Goal: Transaction & Acquisition: Purchase product/service

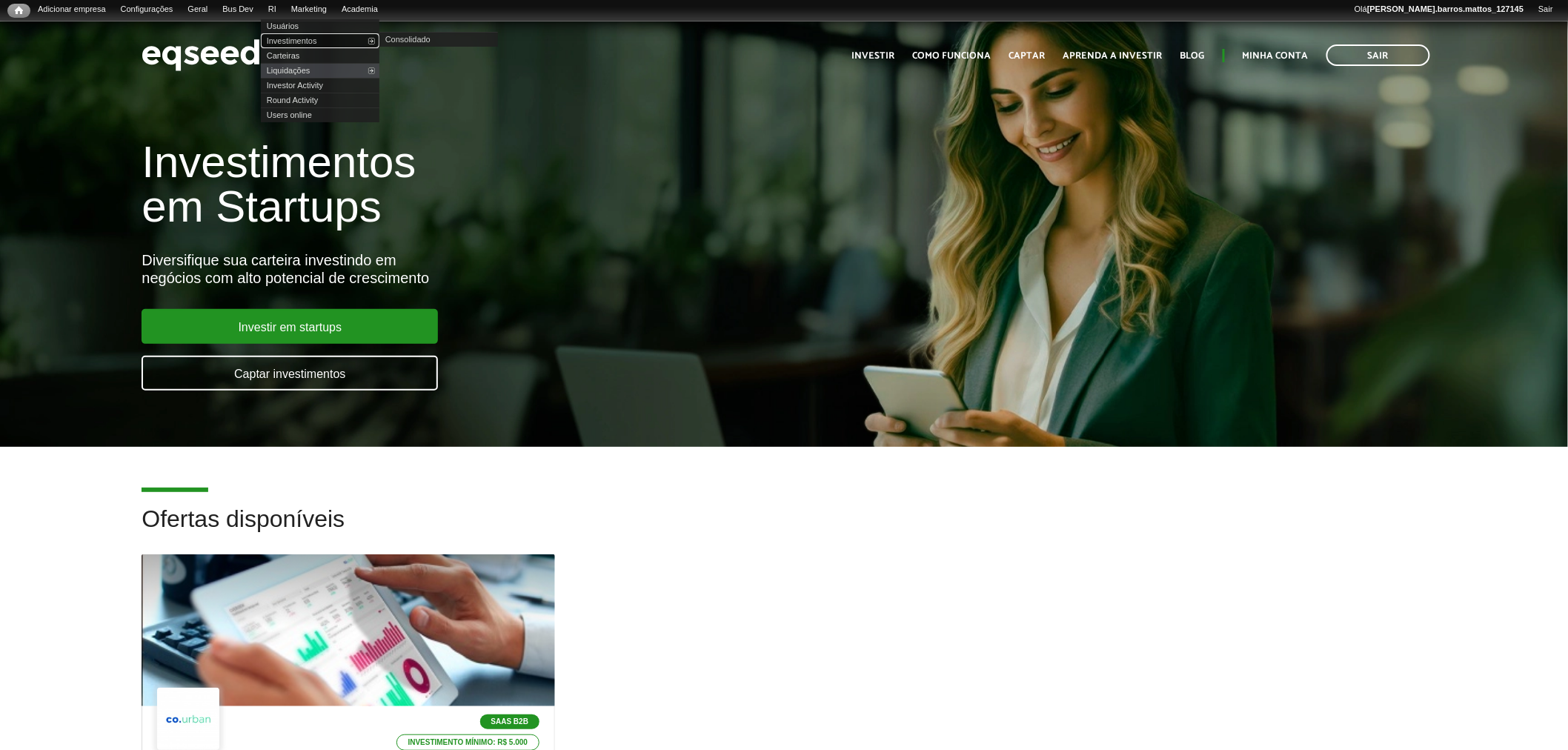
click at [300, 41] on link "Investimentos" at bounding box center [319, 41] width 118 height 15
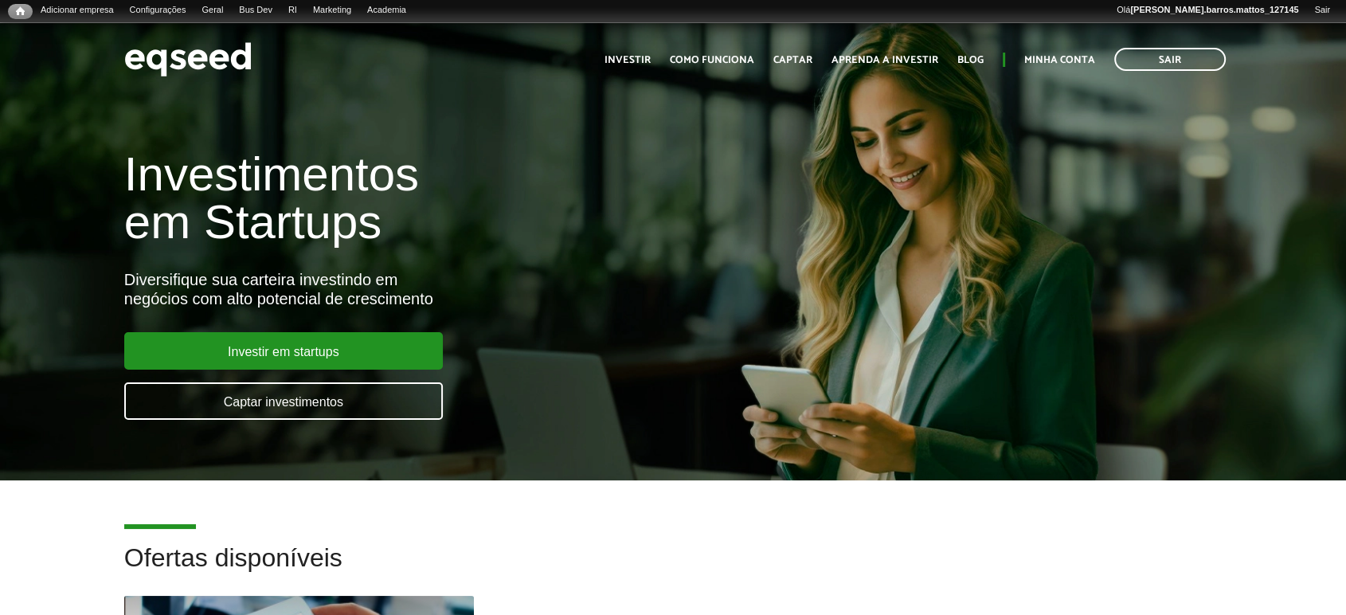
click at [407, 593] on h2 "Ofertas disponíveis" at bounding box center [672, 570] width 1097 height 52
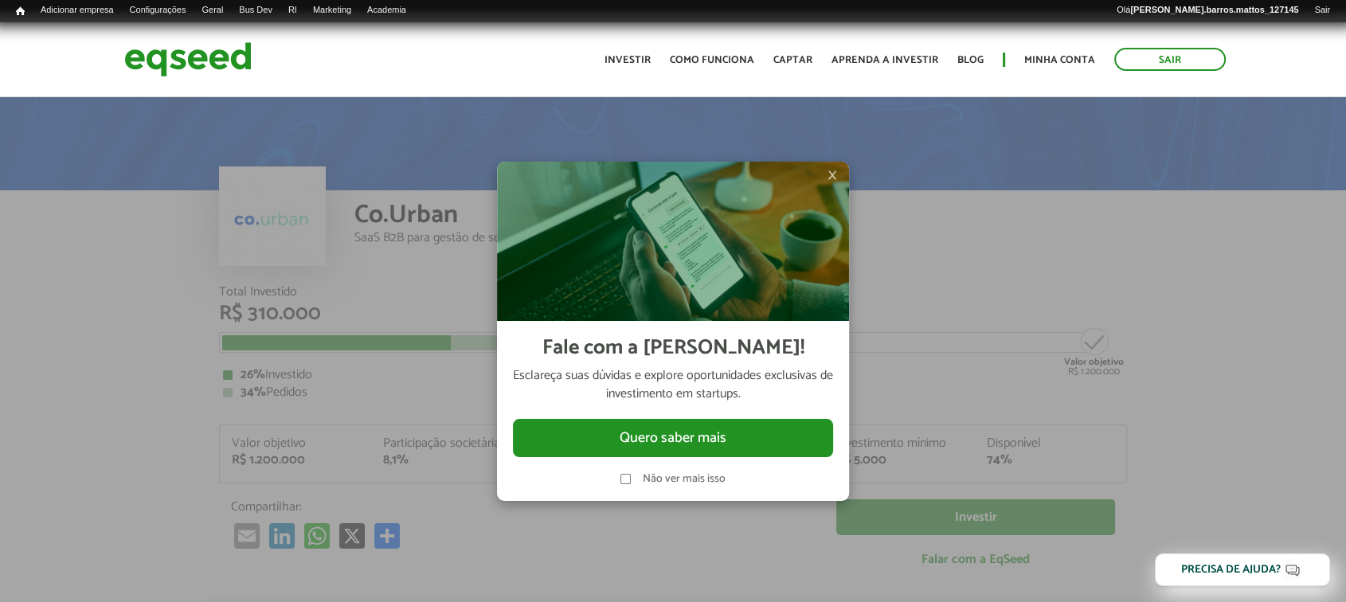
click at [833, 185] on span "×" at bounding box center [832, 175] width 10 height 19
